Goal: Find specific page/section: Find specific page/section

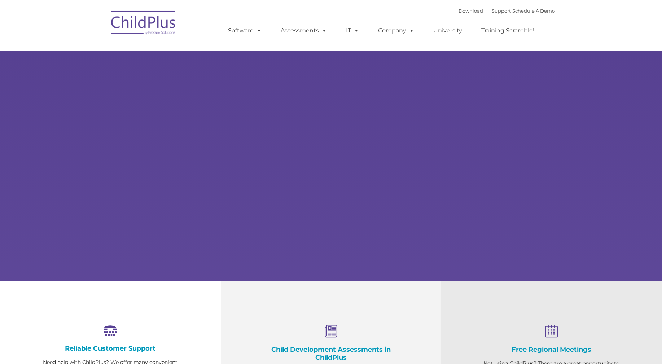
type input ""
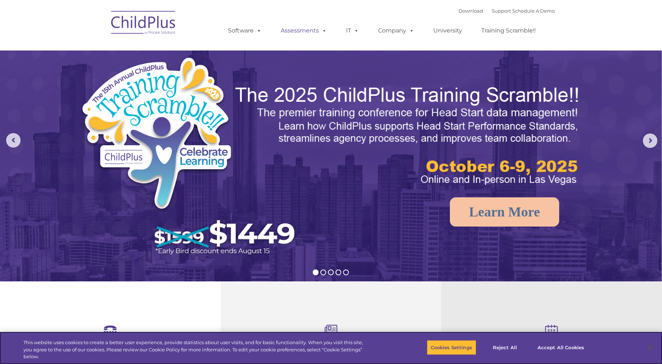
select select "MEDIUM"
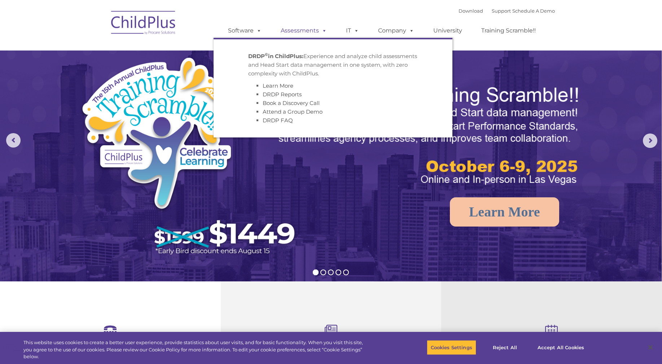
click at [308, 29] on link "Assessments" at bounding box center [303, 30] width 61 height 14
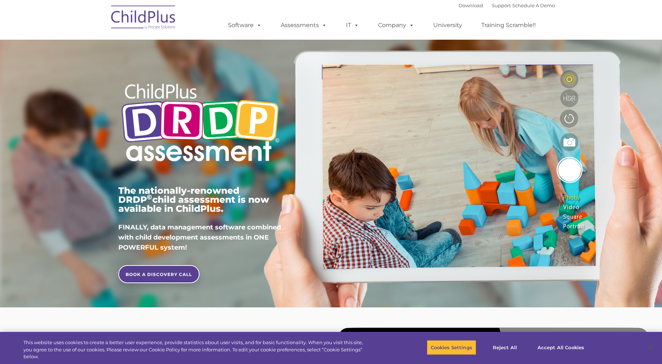
type input ""
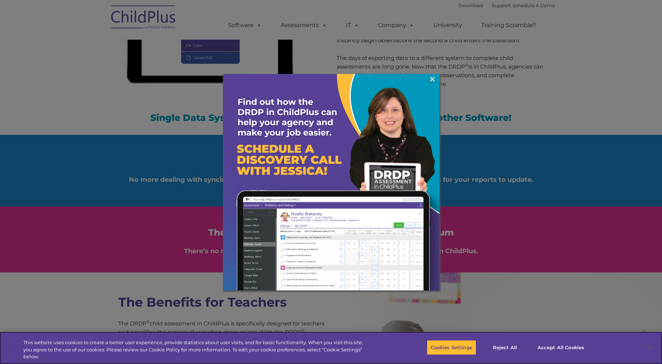
scroll to position [749, 0]
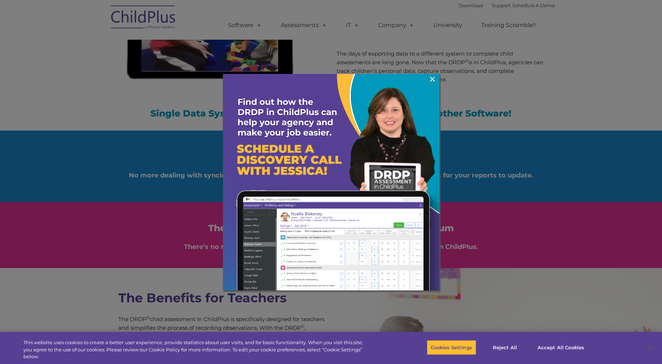
click at [437, 82] on img at bounding box center [331, 182] width 216 height 216
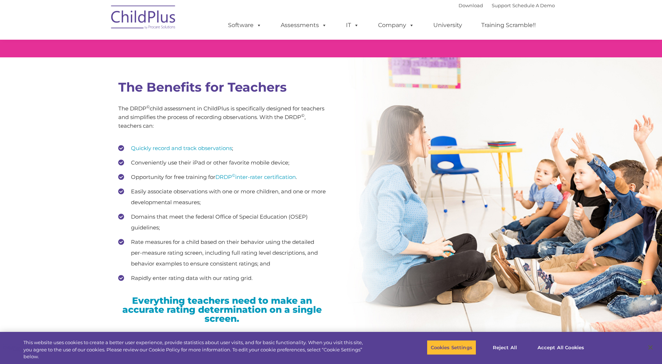
scroll to position [967, 0]
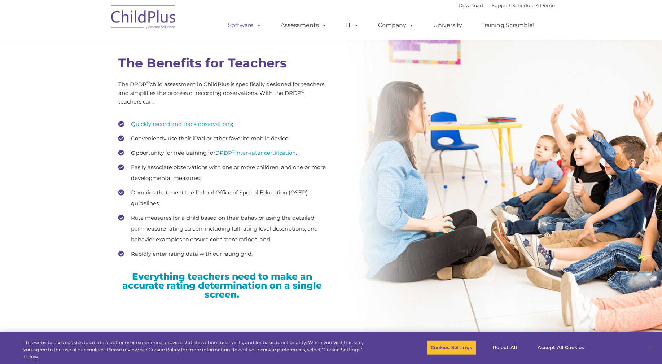
scroll to position [984, 0]
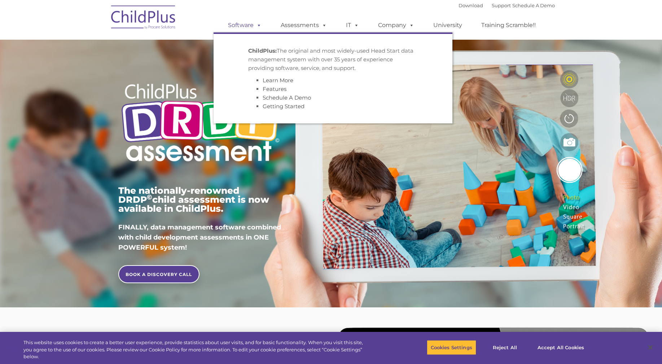
click at [249, 25] on link "Software" at bounding box center [245, 25] width 48 height 14
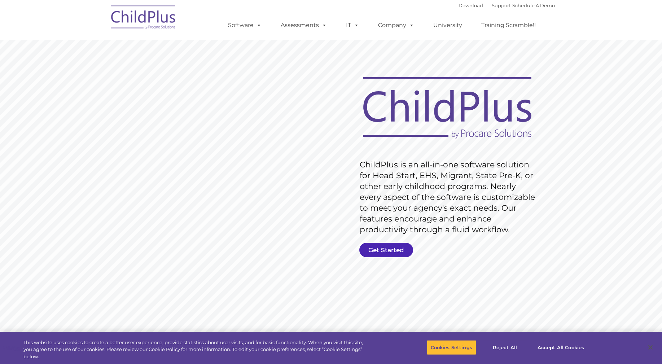
click at [395, 252] on link "Get Started" at bounding box center [386, 250] width 54 height 14
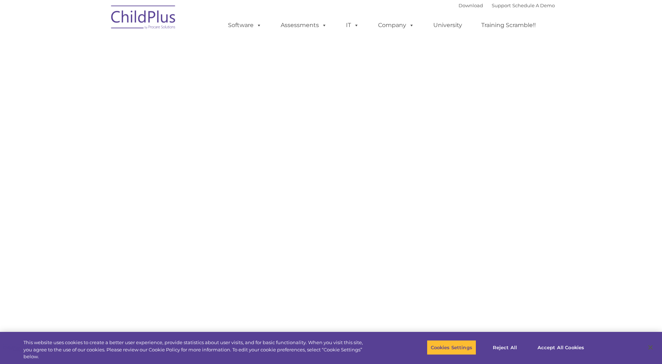
select select "MEDIUM"
